Goal: Task Accomplishment & Management: Manage account settings

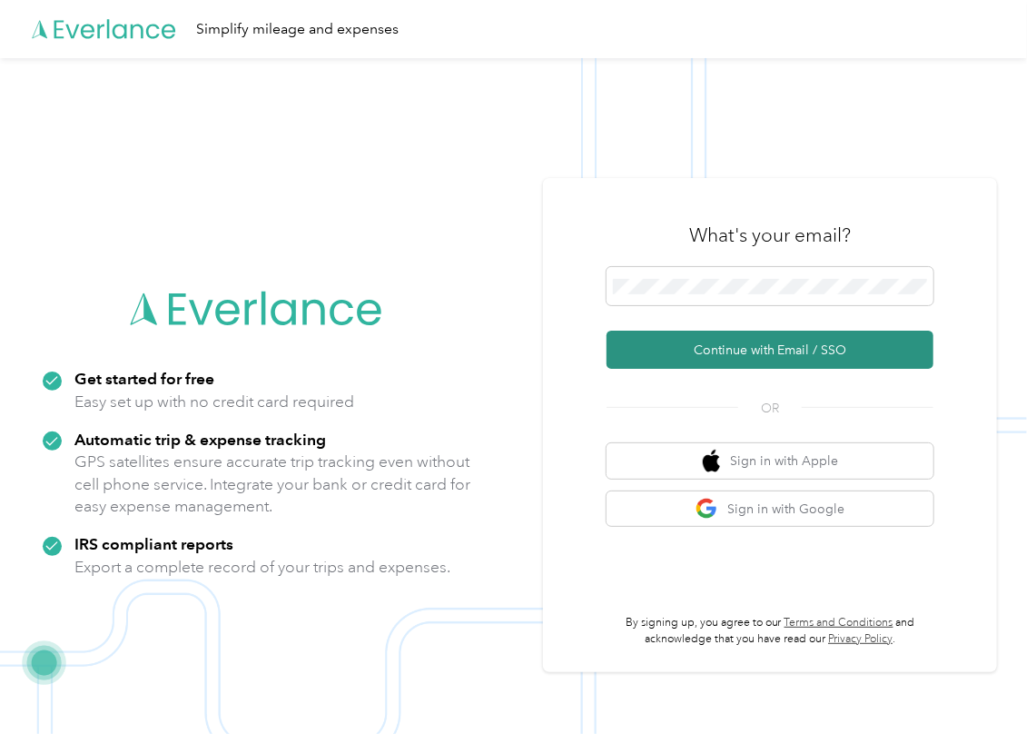
click at [667, 343] on button "Continue with Email / SSO" at bounding box center [770, 350] width 327 height 38
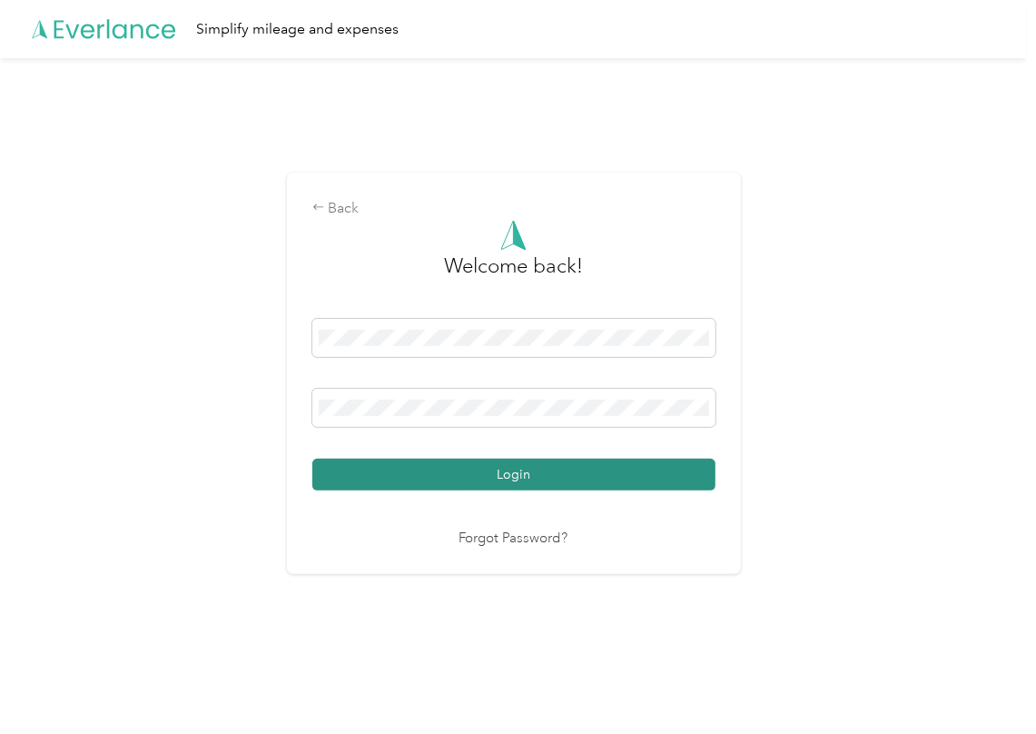
click at [356, 470] on button "Login" at bounding box center [513, 475] width 403 height 32
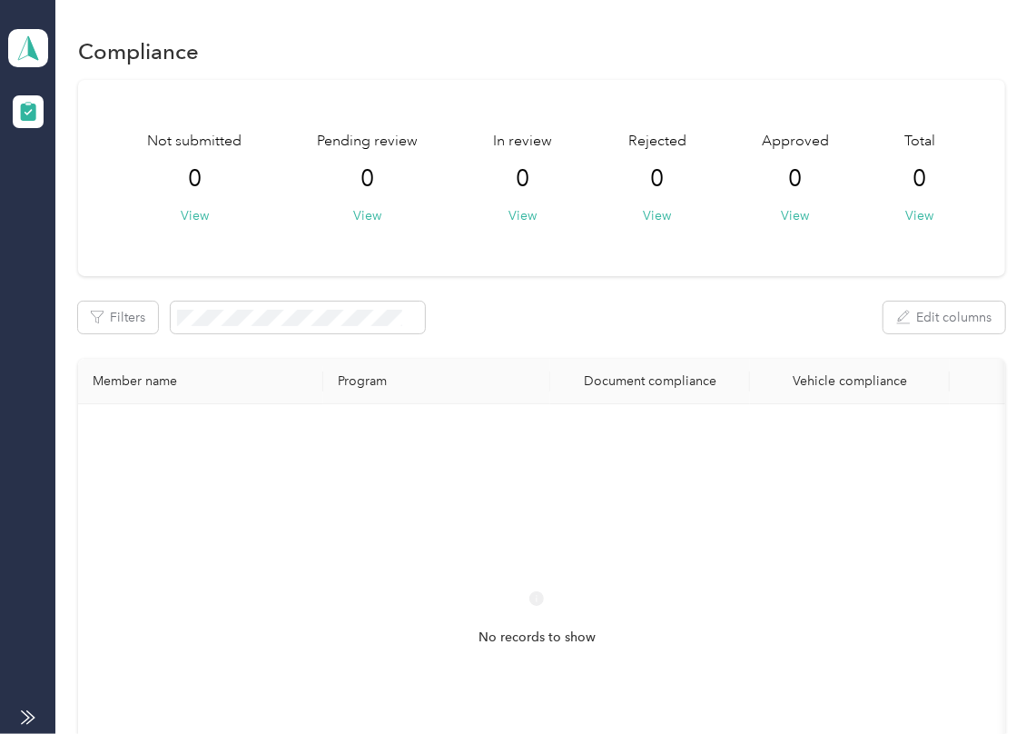
drag, startPoint x: 565, startPoint y: 324, endPoint x: 118, endPoint y: 138, distance: 484.1
click at [568, 323] on div "Filters Edit columns" at bounding box center [541, 318] width 927 height 32
click at [42, 38] on span at bounding box center [28, 48] width 40 height 38
click at [82, 193] on div "Log out" at bounding box center [59, 190] width 70 height 19
